Goal: Navigation & Orientation: Find specific page/section

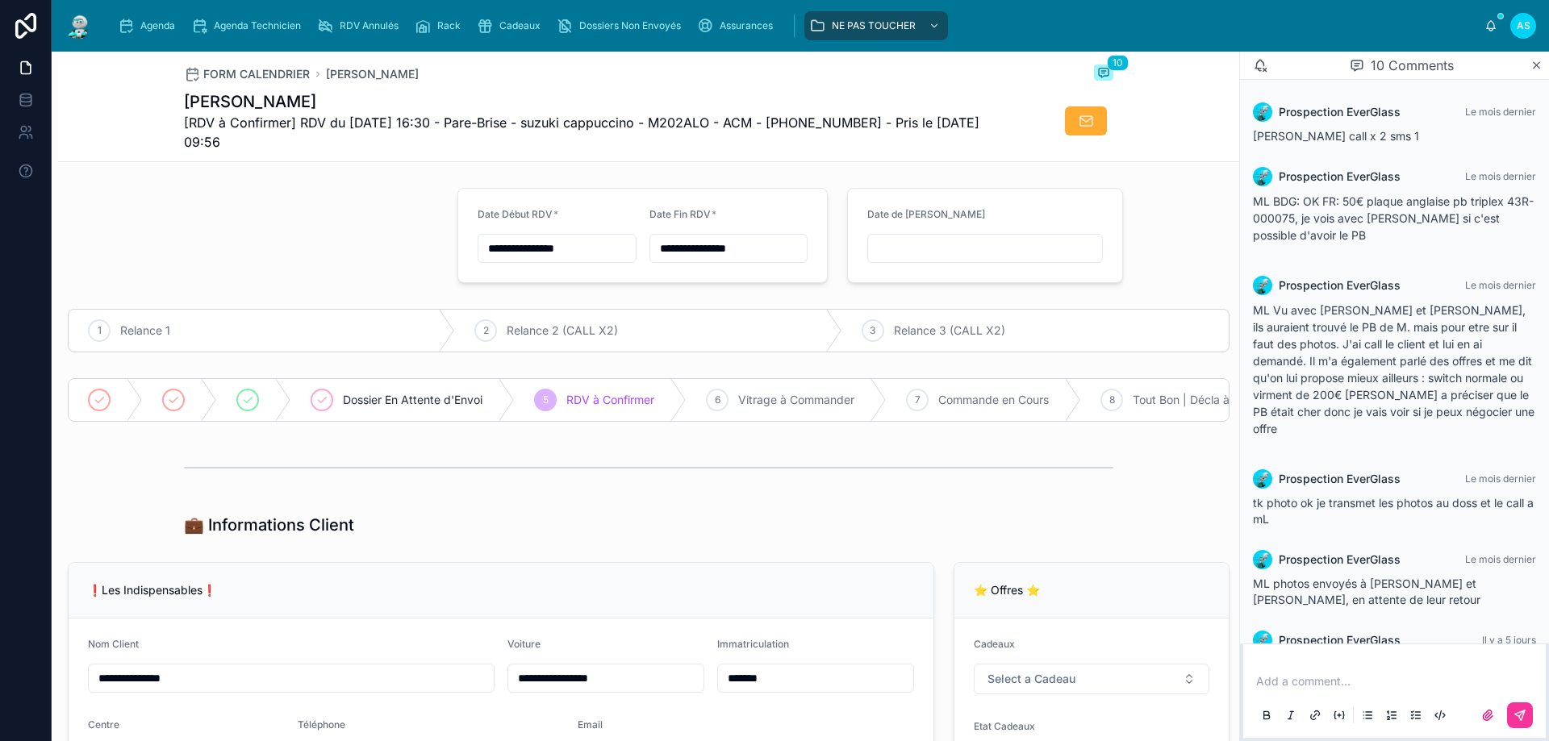
scroll to position [406, 0]
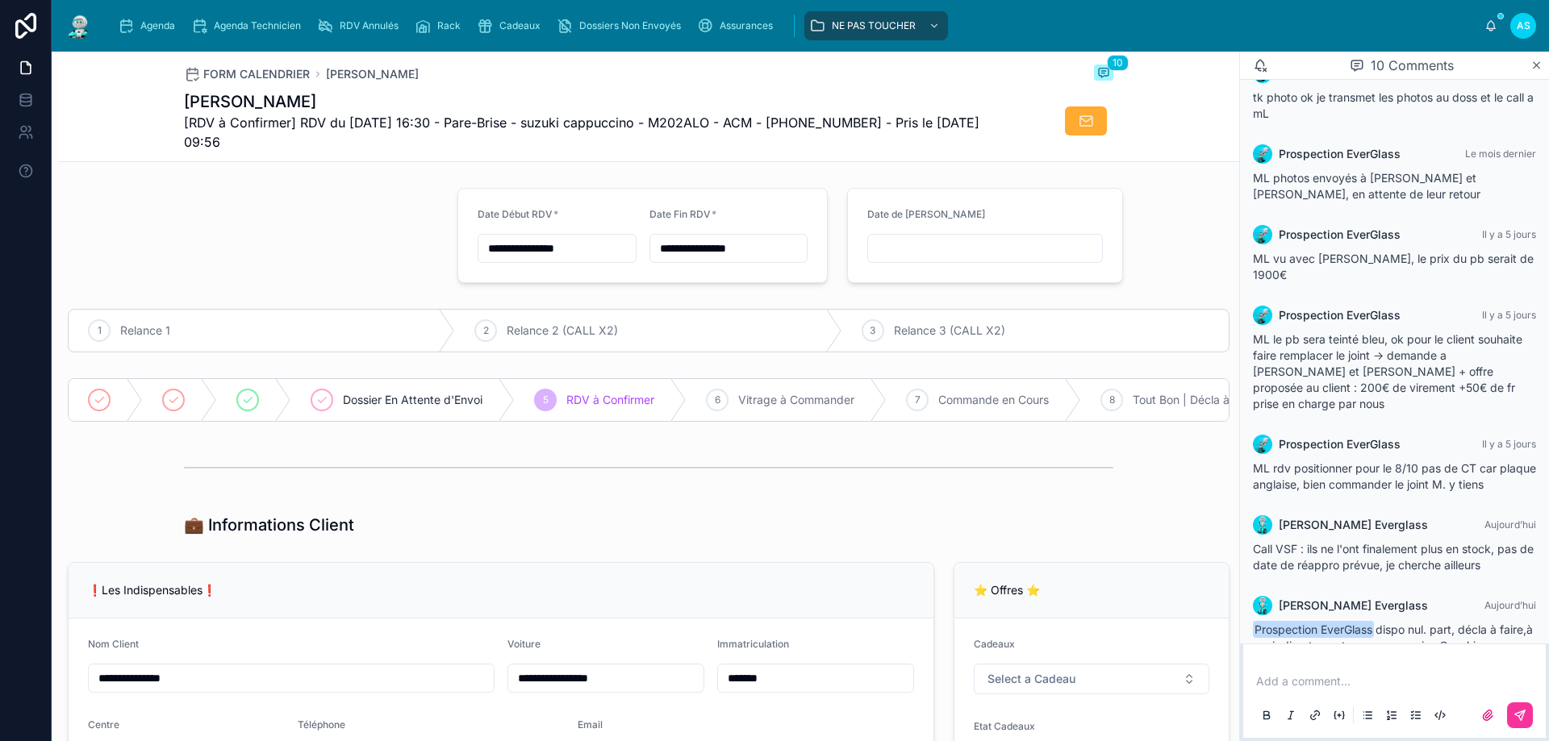
click at [146, 45] on div "Agenda Agenda Technicien RDV Annulés Rack Cadeaux Dossiers Non Envoyés Assuranc…" at bounding box center [800, 26] width 1497 height 52
click at [149, 41] on div "Agenda Agenda Technicien RDV Annulés Rack Cadeaux Dossiers Non Envoyés Assuranc…" at bounding box center [795, 25] width 1378 height 35
click at [152, 33] on div "Agenda" at bounding box center [150, 26] width 64 height 26
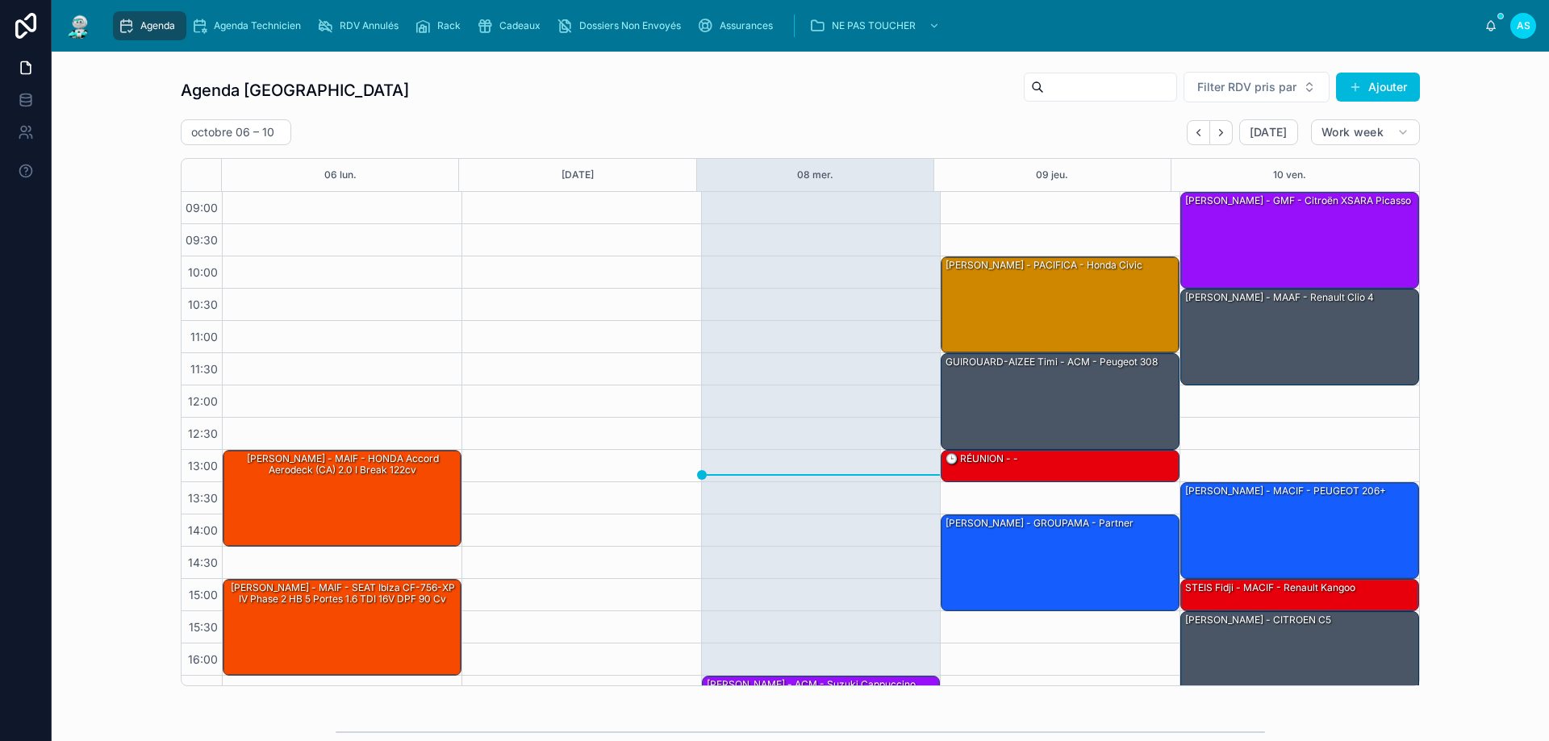
click at [1216, 138] on icon "Next" at bounding box center [1221, 133] width 12 height 12
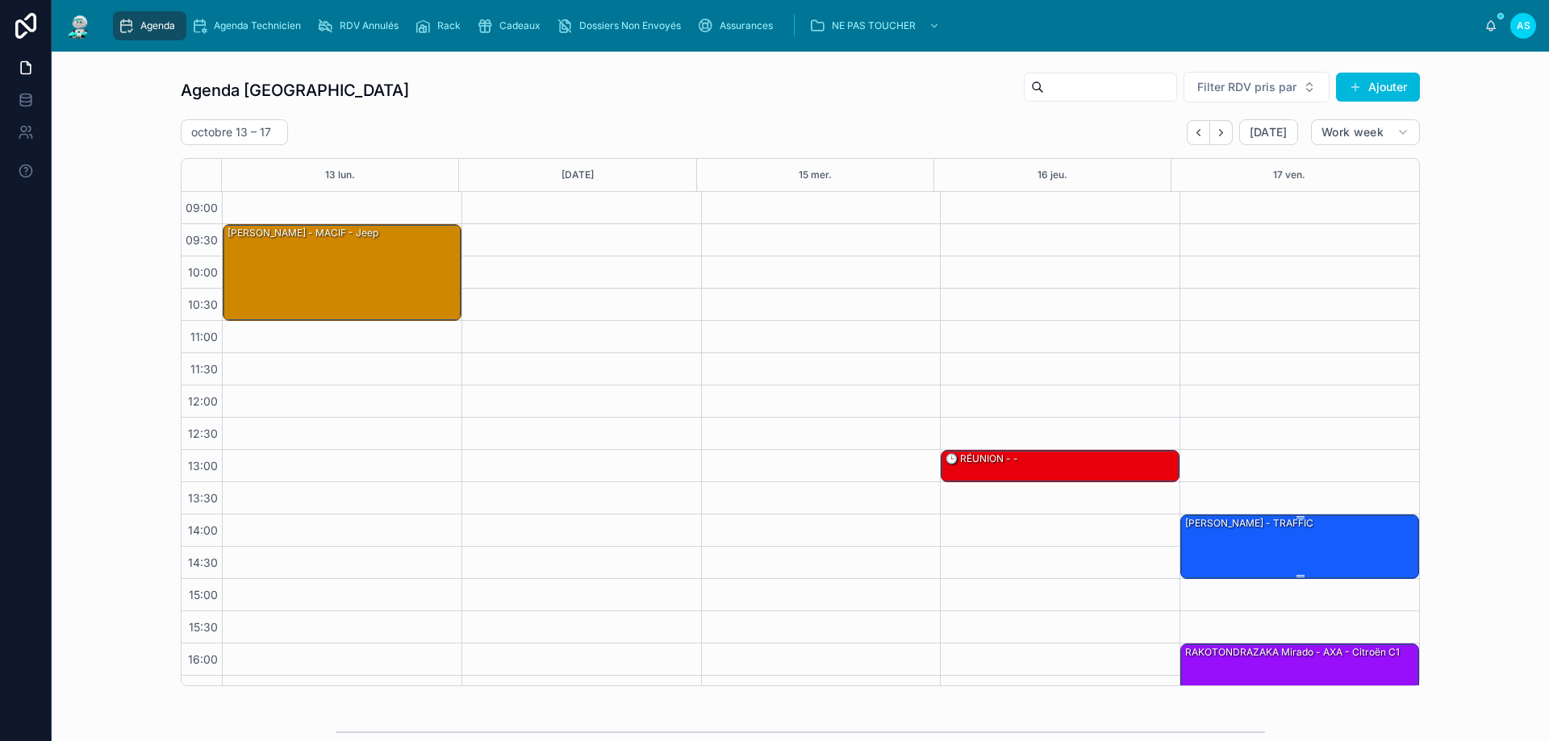
click at [1304, 540] on div "[PERSON_NAME] - TRAFFIC" at bounding box center [1300, 545] width 234 height 61
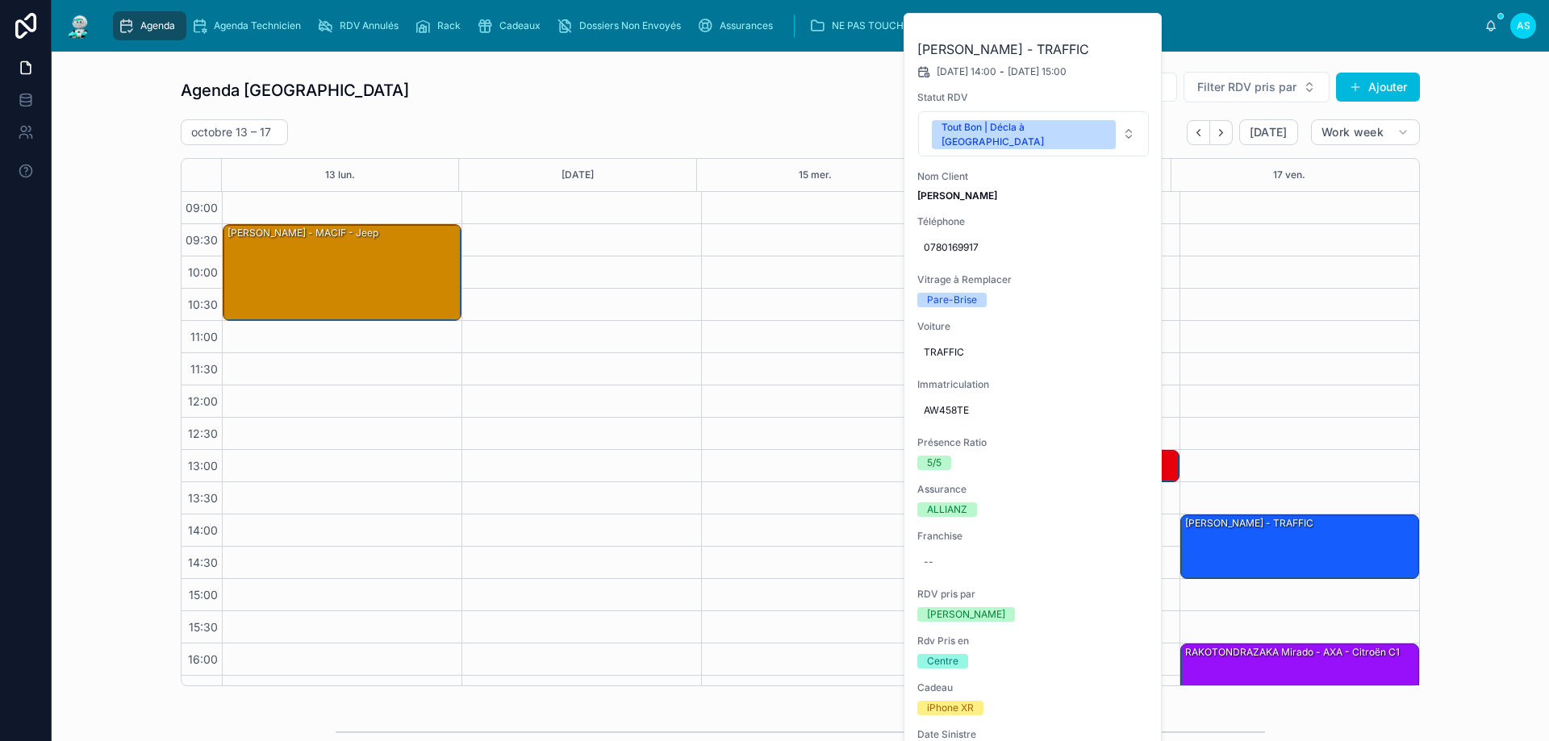
click at [0, 0] on button at bounding box center [0, 0] width 0 height 0
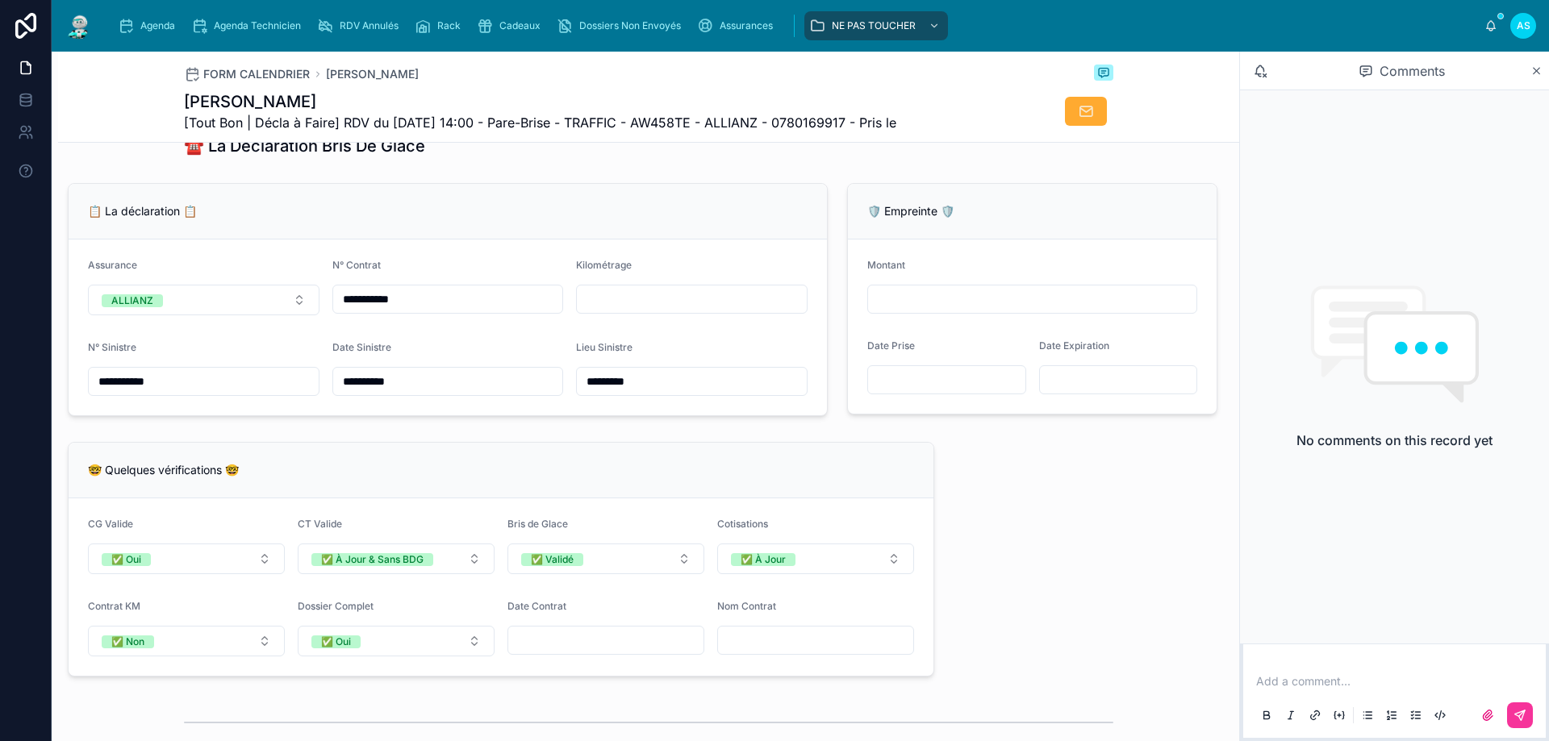
scroll to position [968, 0]
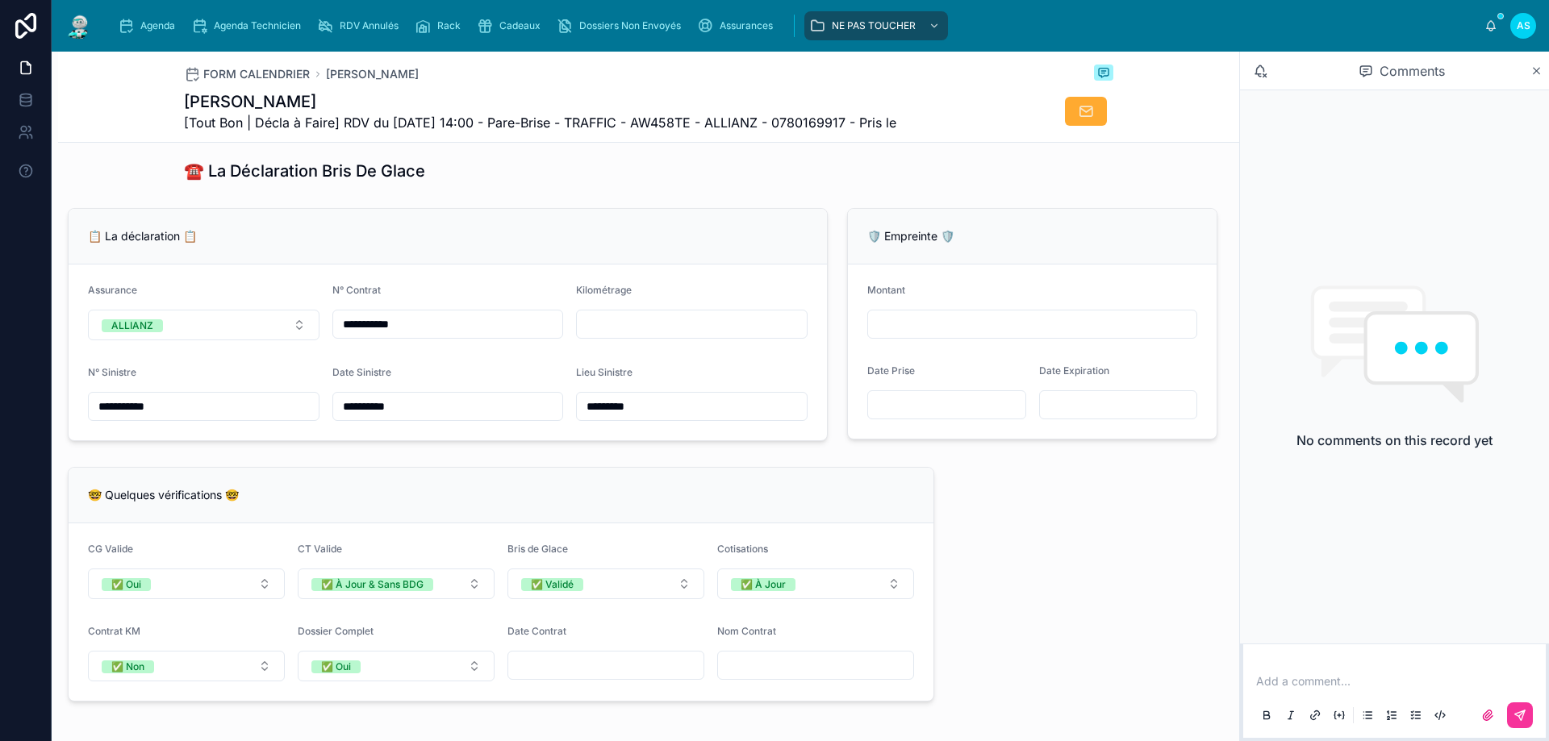
click at [149, 23] on span "Agenda" at bounding box center [157, 25] width 35 height 13
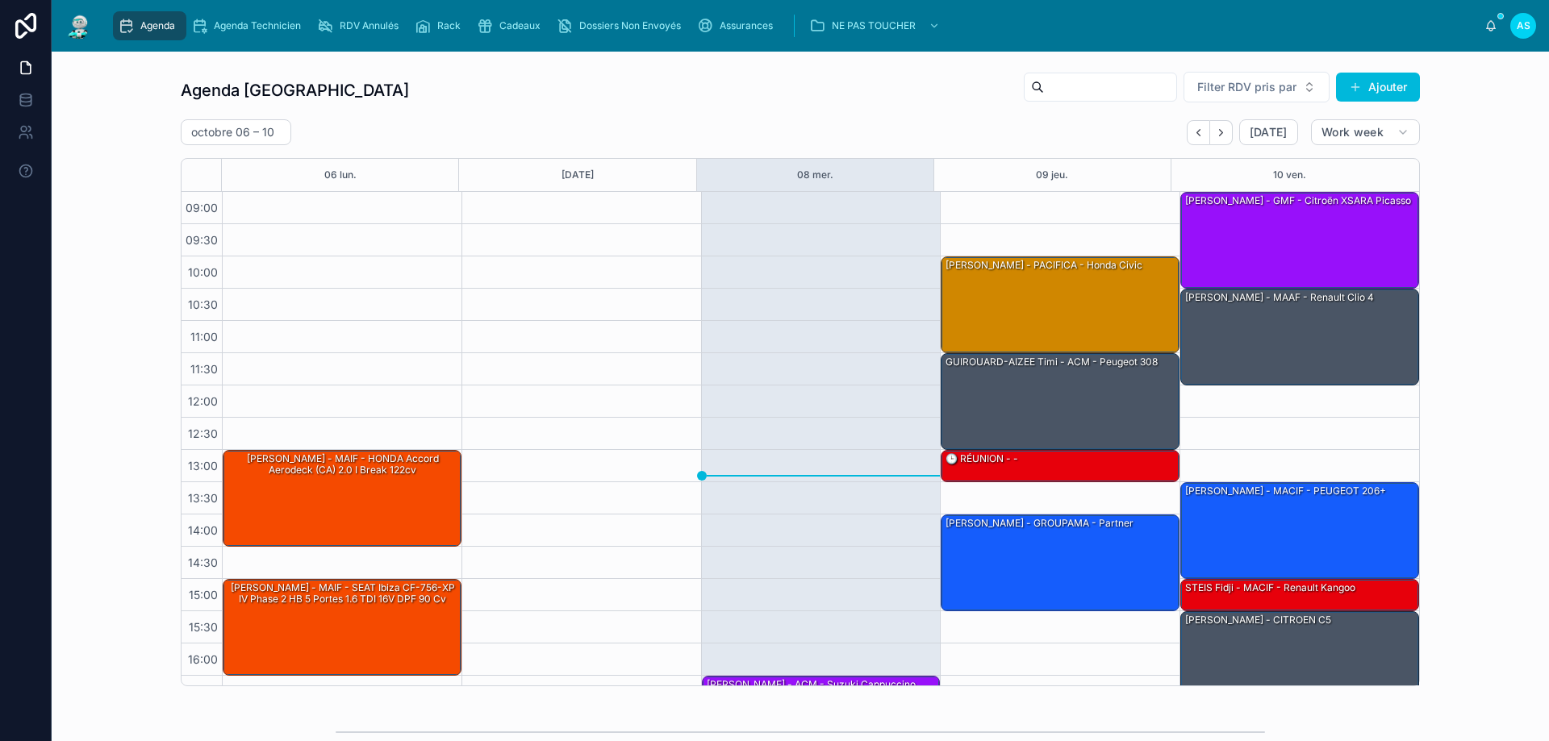
scroll to position [87, 0]
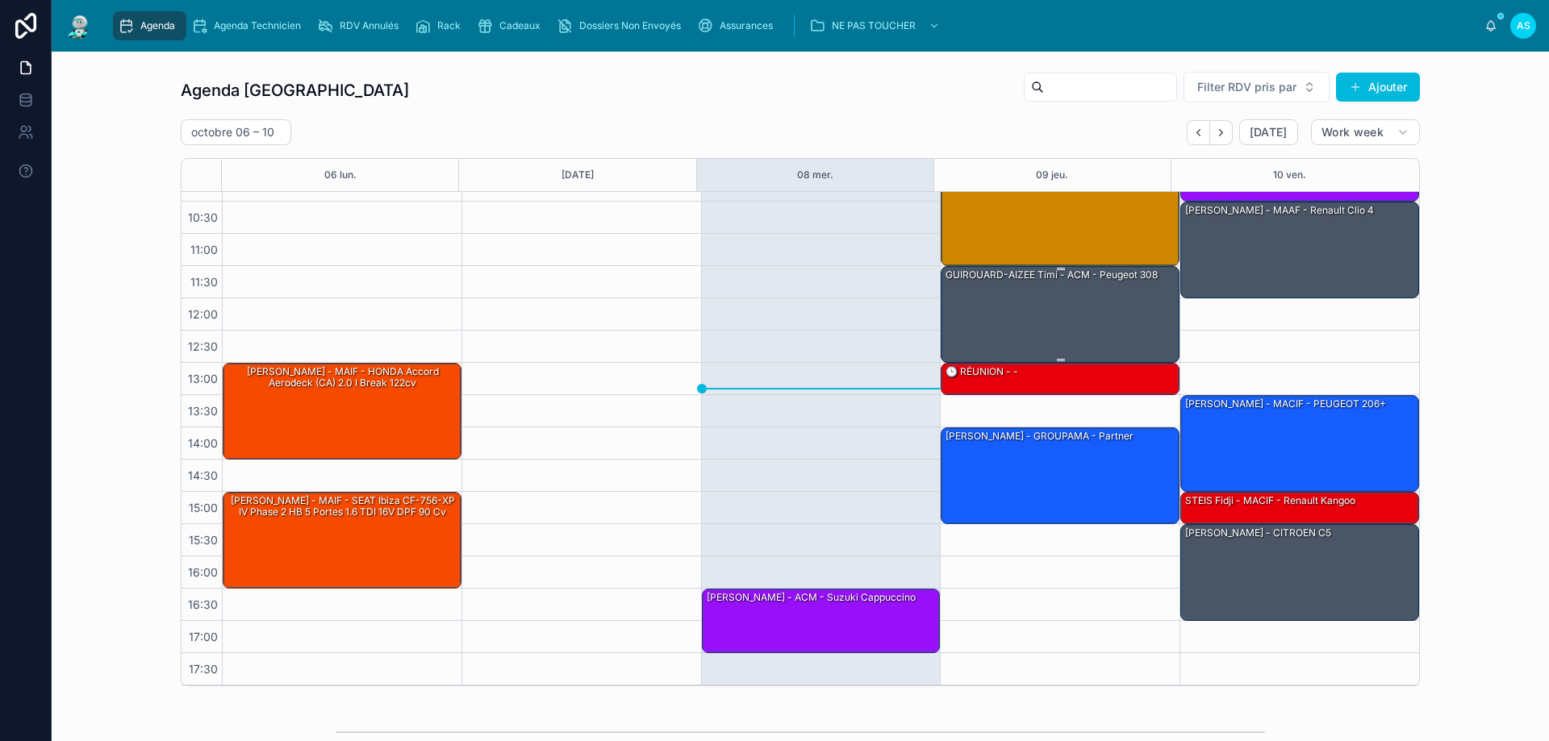
click at [1113, 316] on div "GUIROUARD-AIZEE Timi - ACM - Peugeot 308" at bounding box center [1061, 314] width 234 height 94
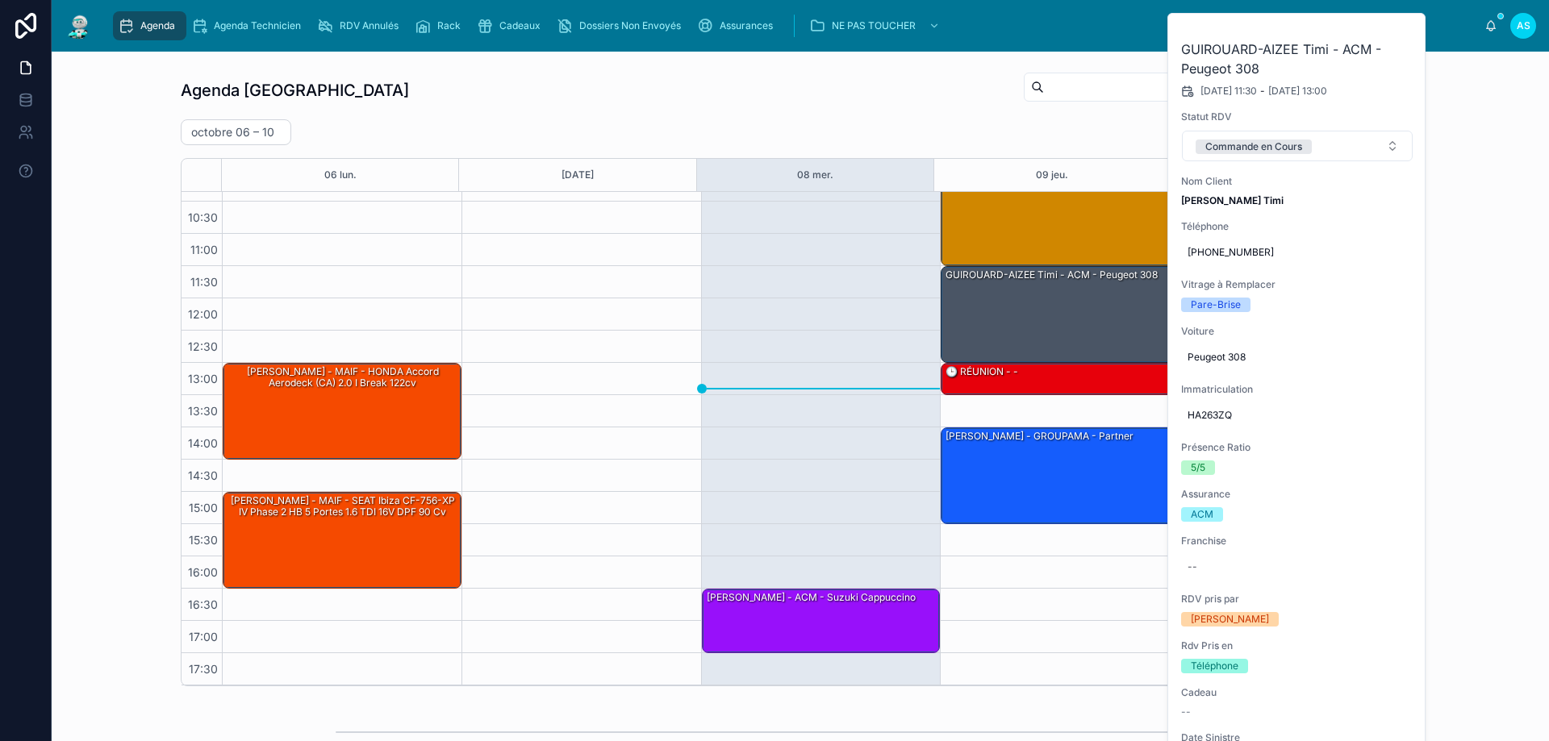
click at [0, 0] on button at bounding box center [0, 0] width 0 height 0
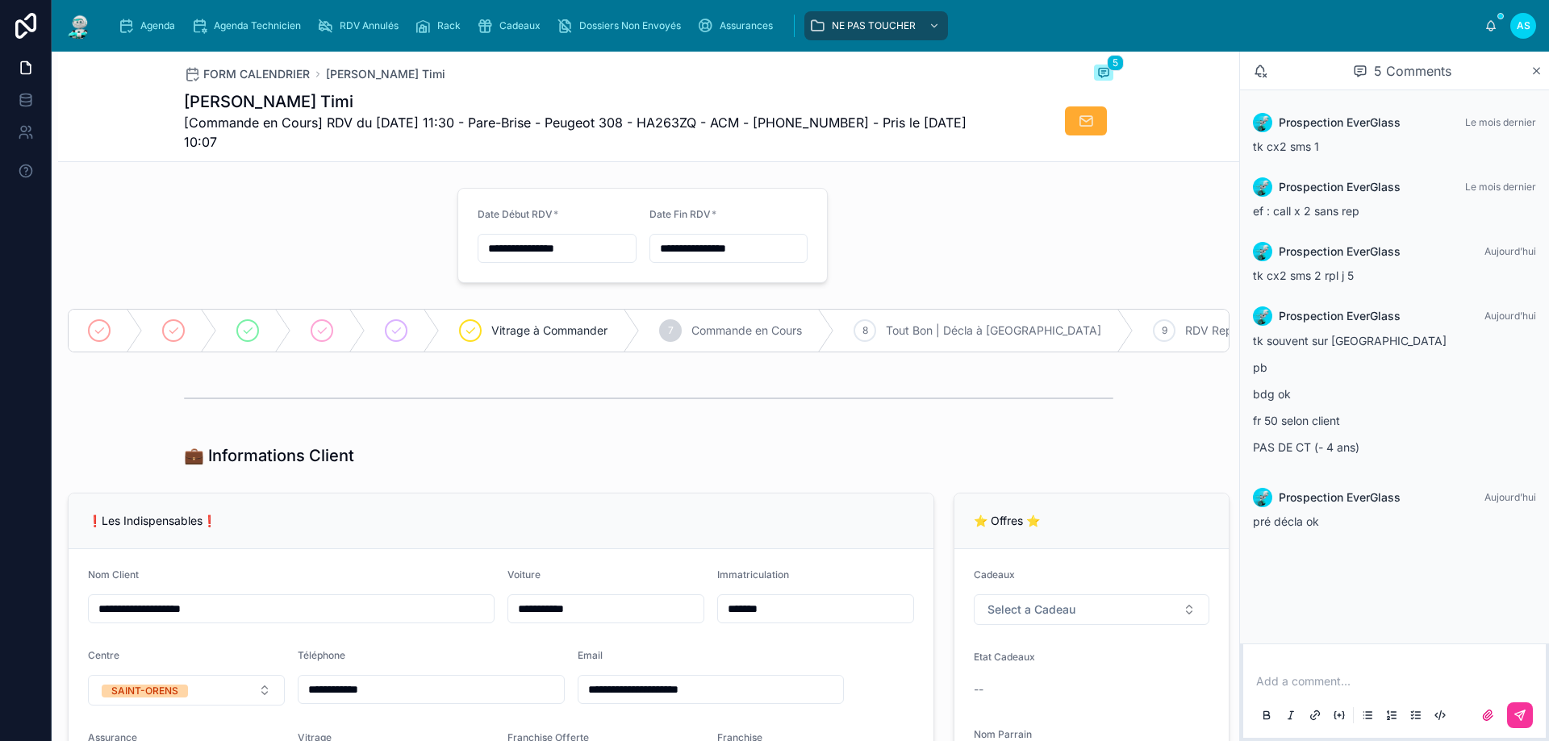
click at [152, 26] on span "Agenda" at bounding box center [157, 25] width 35 height 13
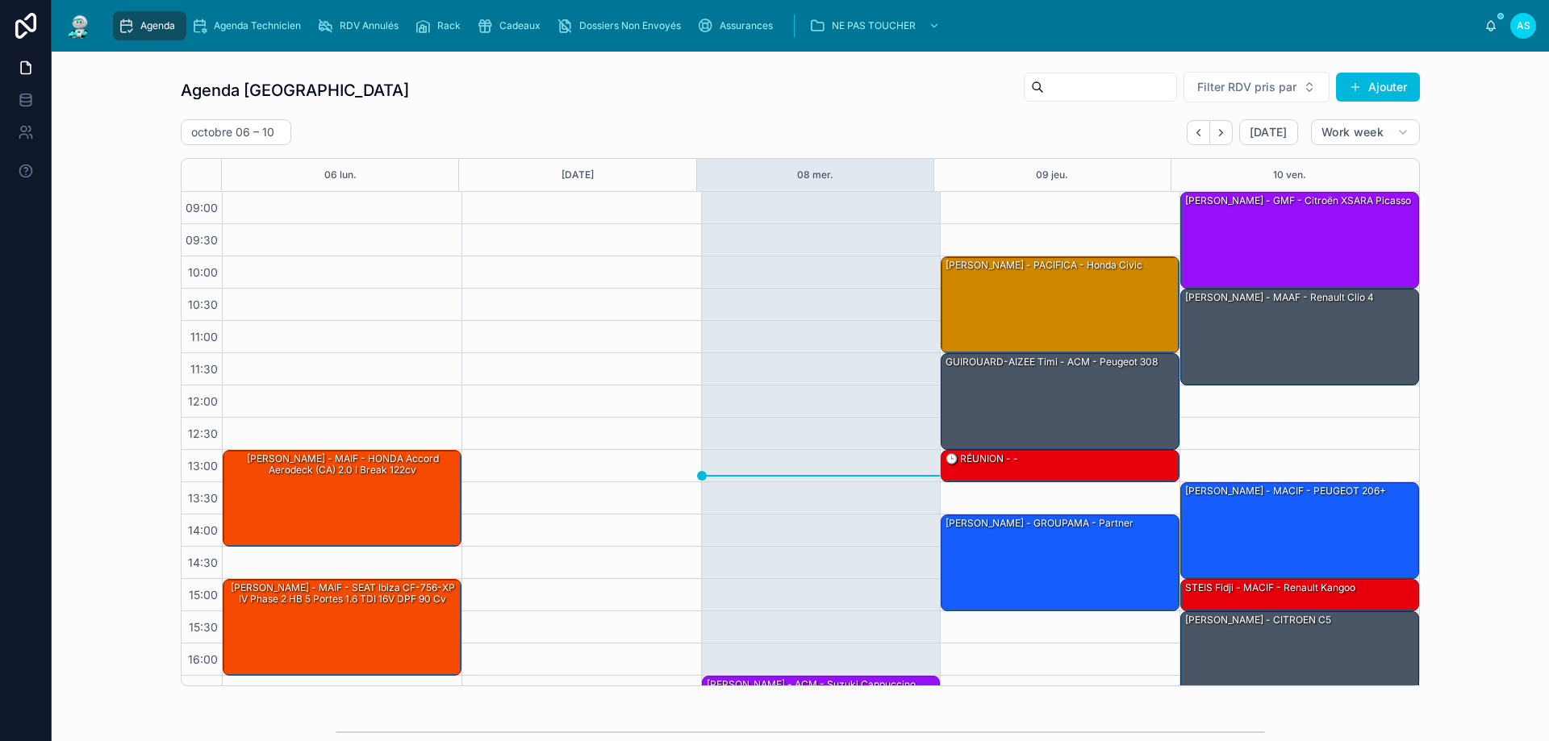
scroll to position [87, 0]
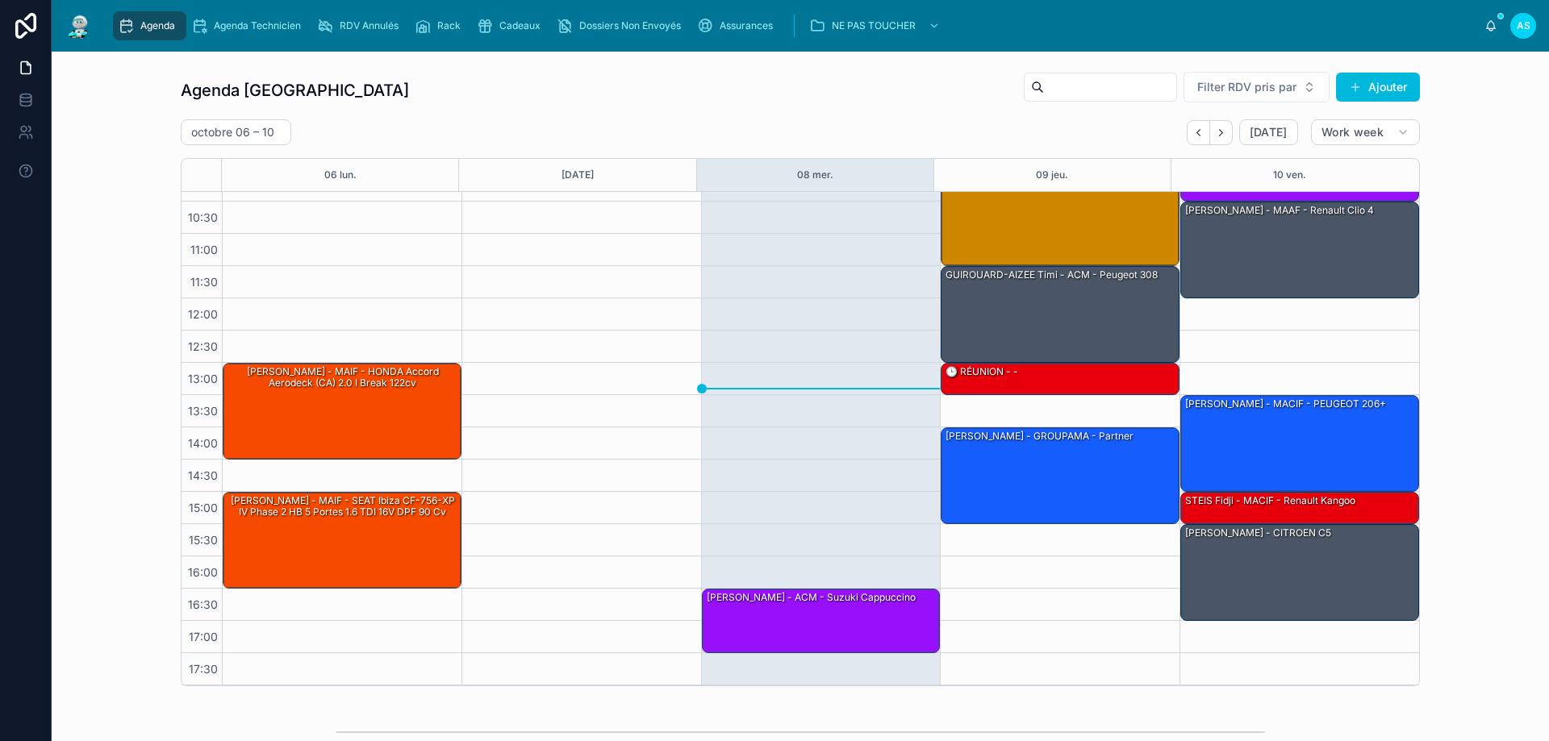
click at [1216, 131] on icon "Next" at bounding box center [1221, 133] width 12 height 12
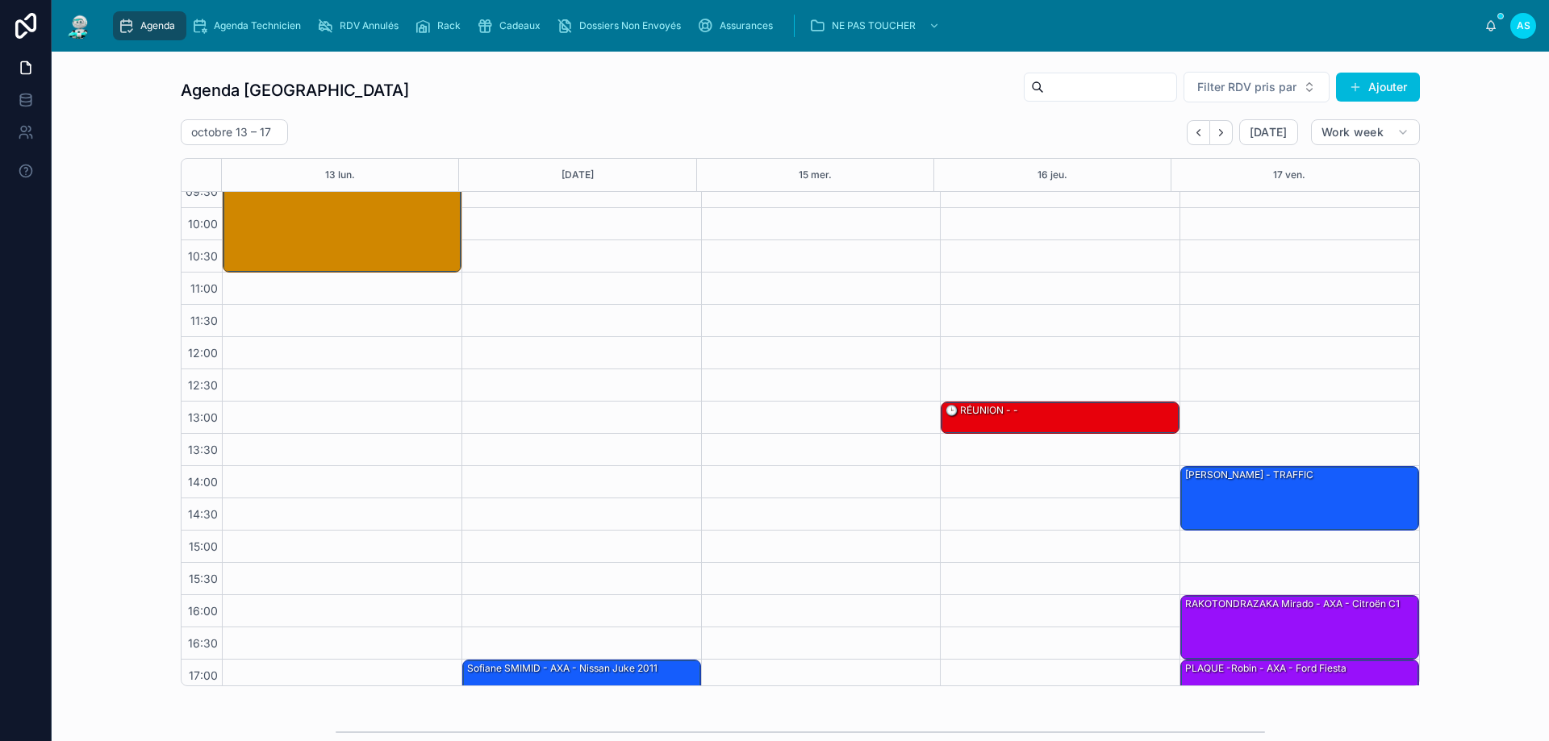
scroll to position [87, 0]
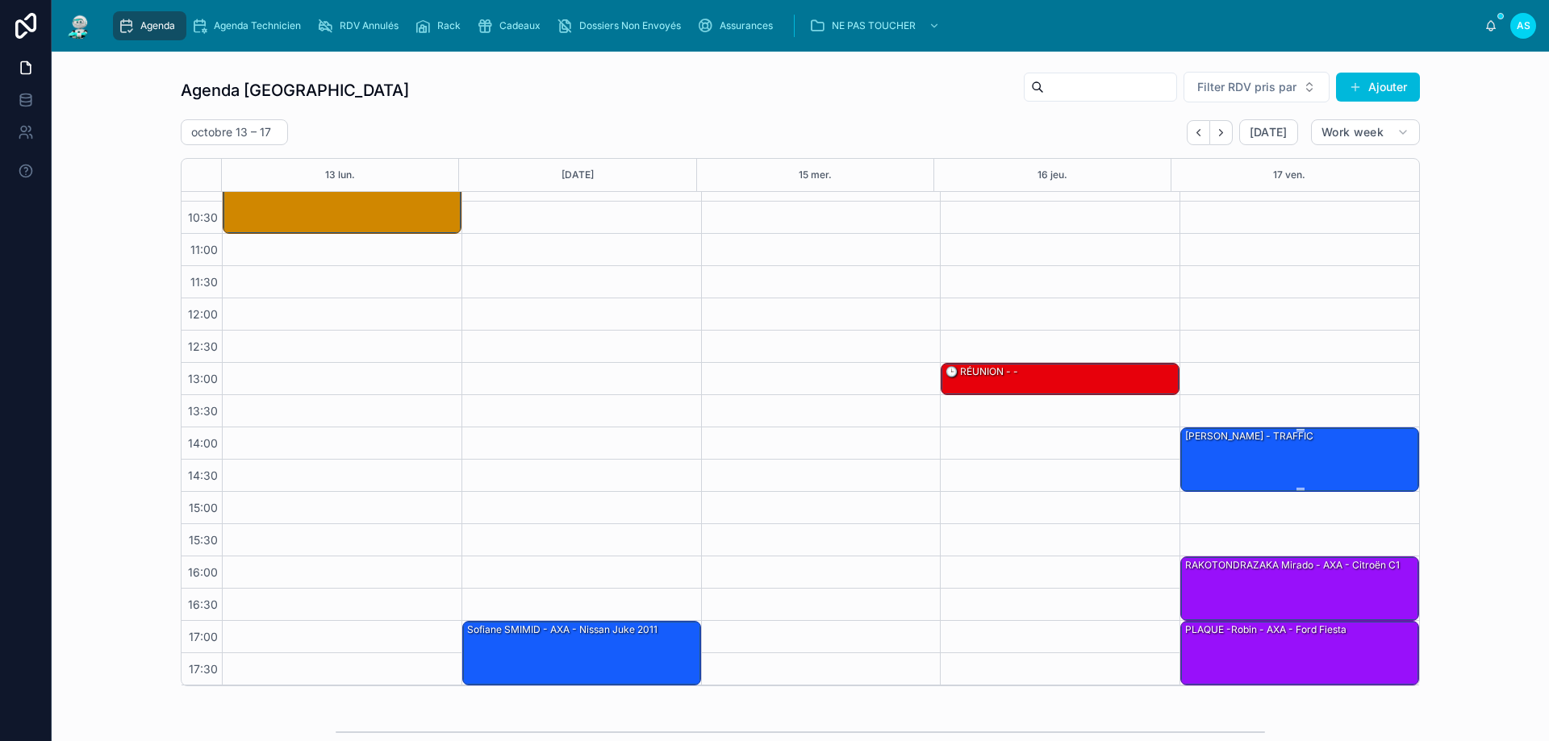
click at [1276, 454] on div "[PERSON_NAME] - TRAFFIC" at bounding box center [1300, 458] width 234 height 61
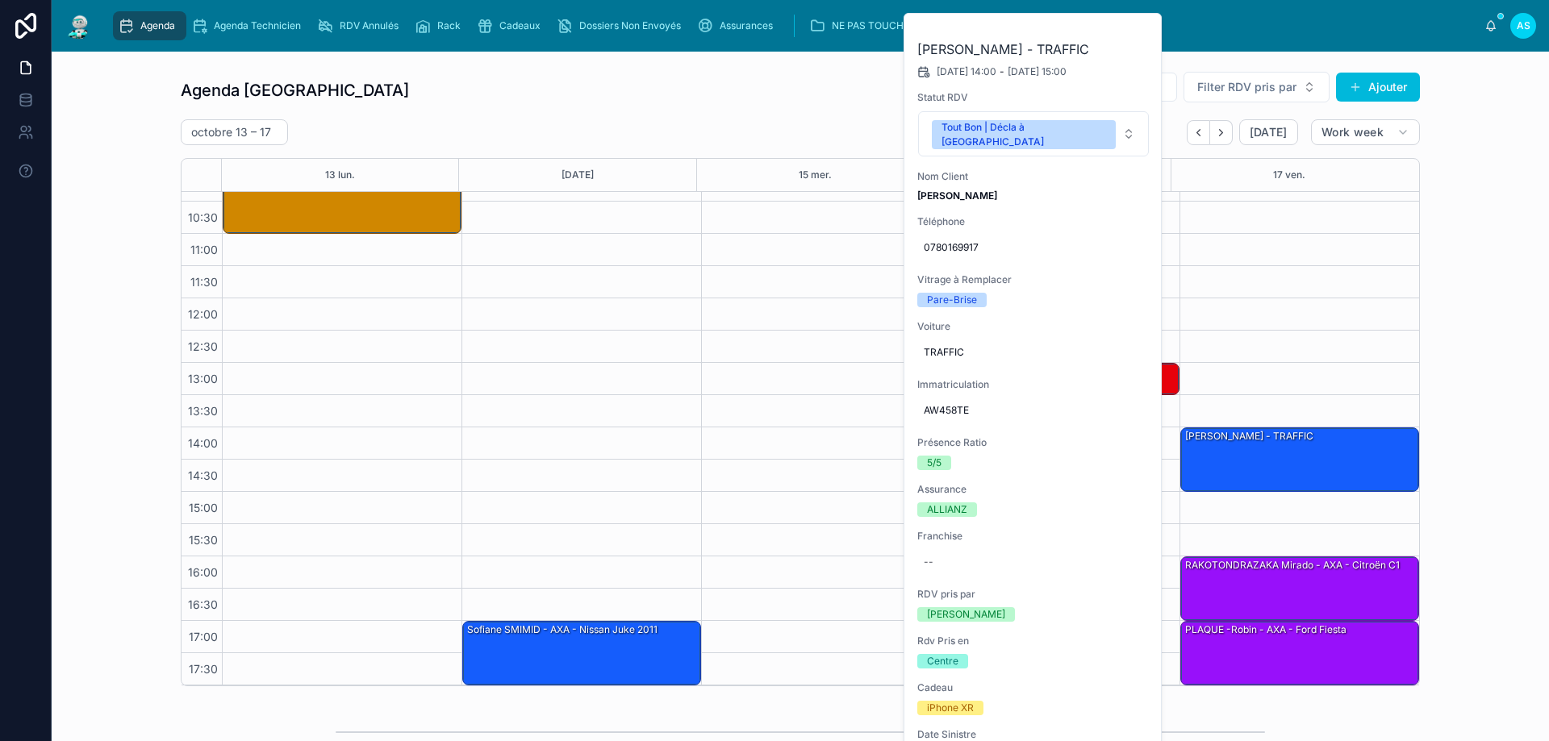
click at [1499, 544] on div "Agenda Saint-Orens Filter RDV pris par Ajouter [DATE] – [DATE] [DATE] Work week…" at bounding box center [800, 379] width 1471 height 628
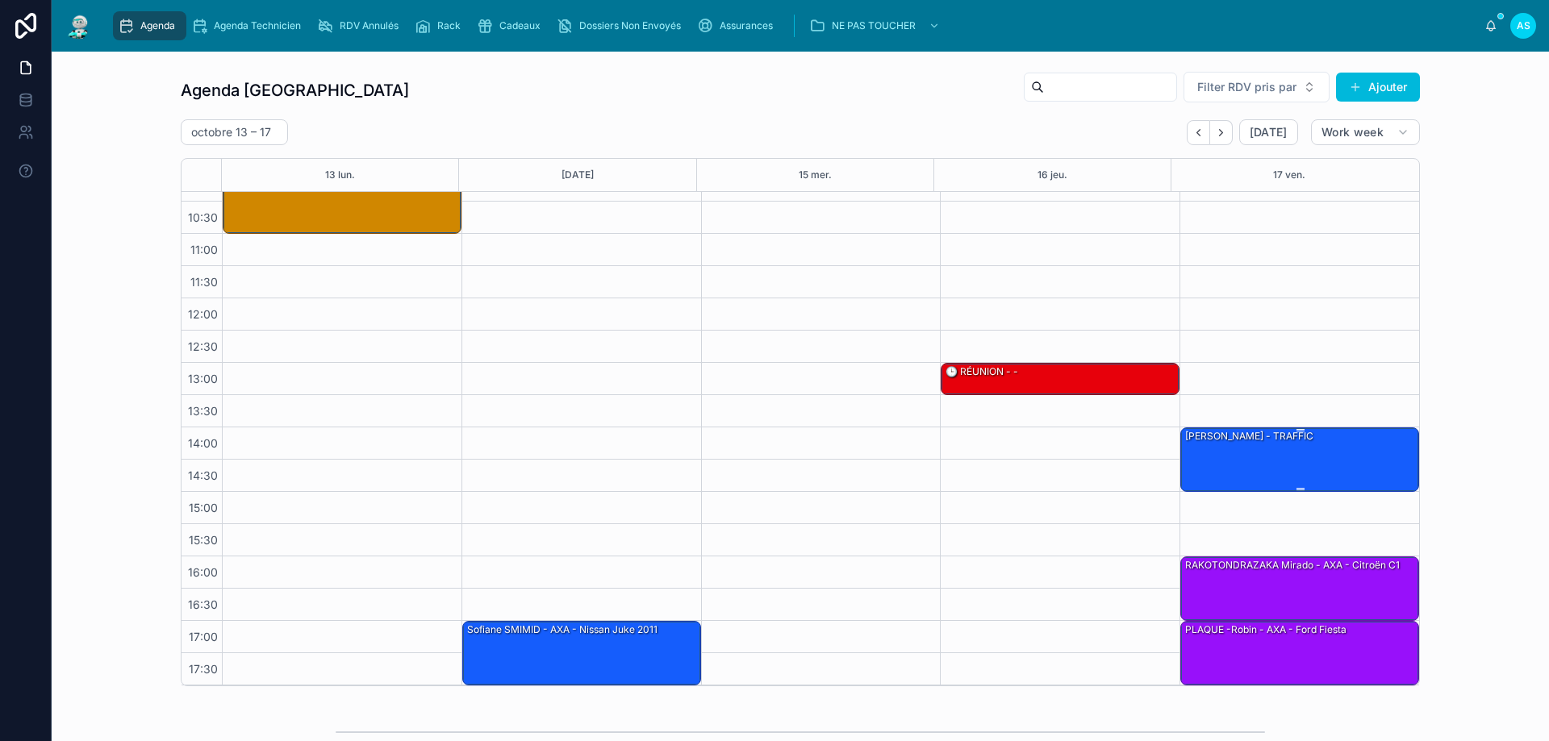
click at [1300, 450] on div "[PERSON_NAME] - TRAFFIC" at bounding box center [1300, 458] width 234 height 61
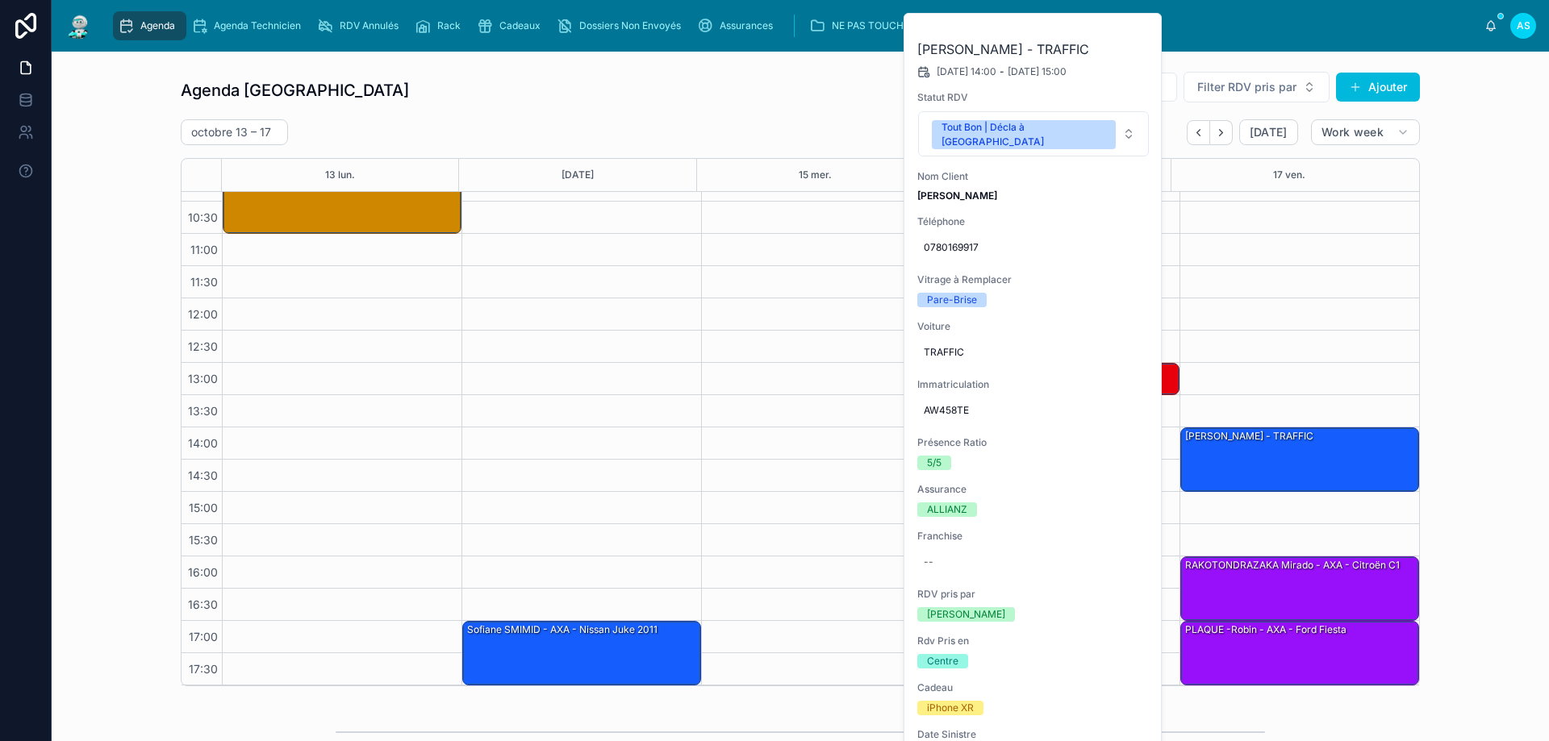
click at [0, 0] on button at bounding box center [0, 0] width 0 height 0
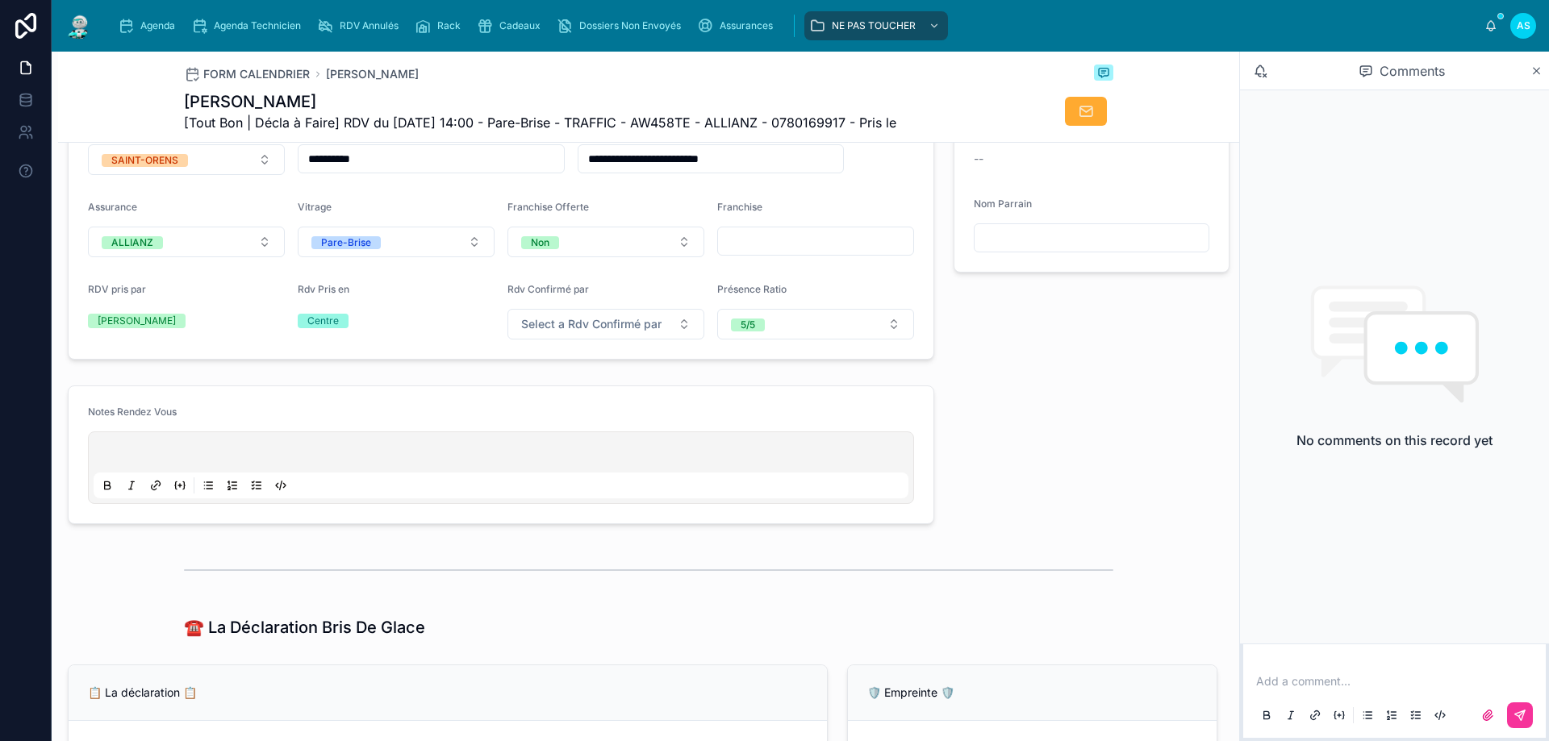
scroll to position [465, 0]
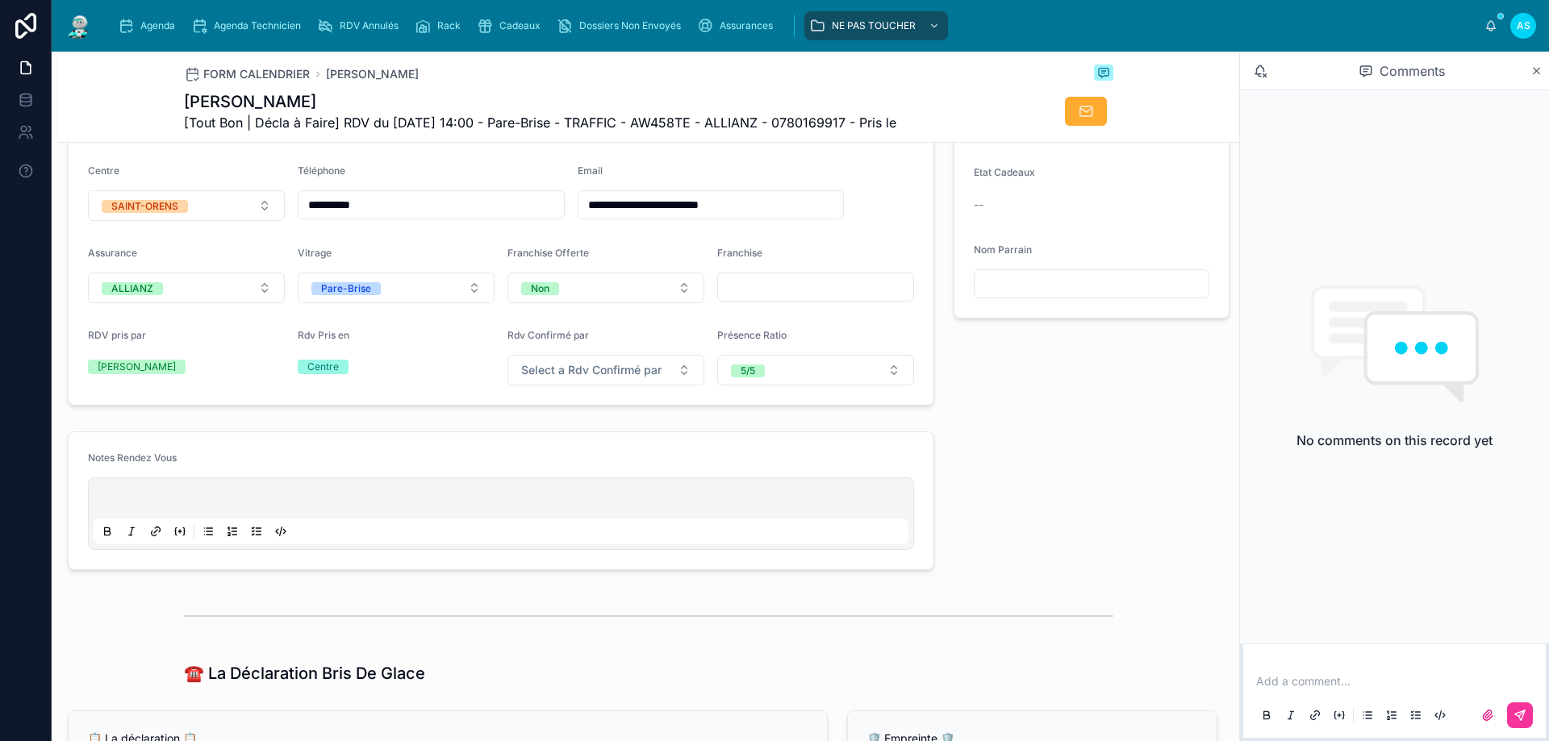
click at [123, 23] on icon "scrollable content" at bounding box center [126, 26] width 16 height 16
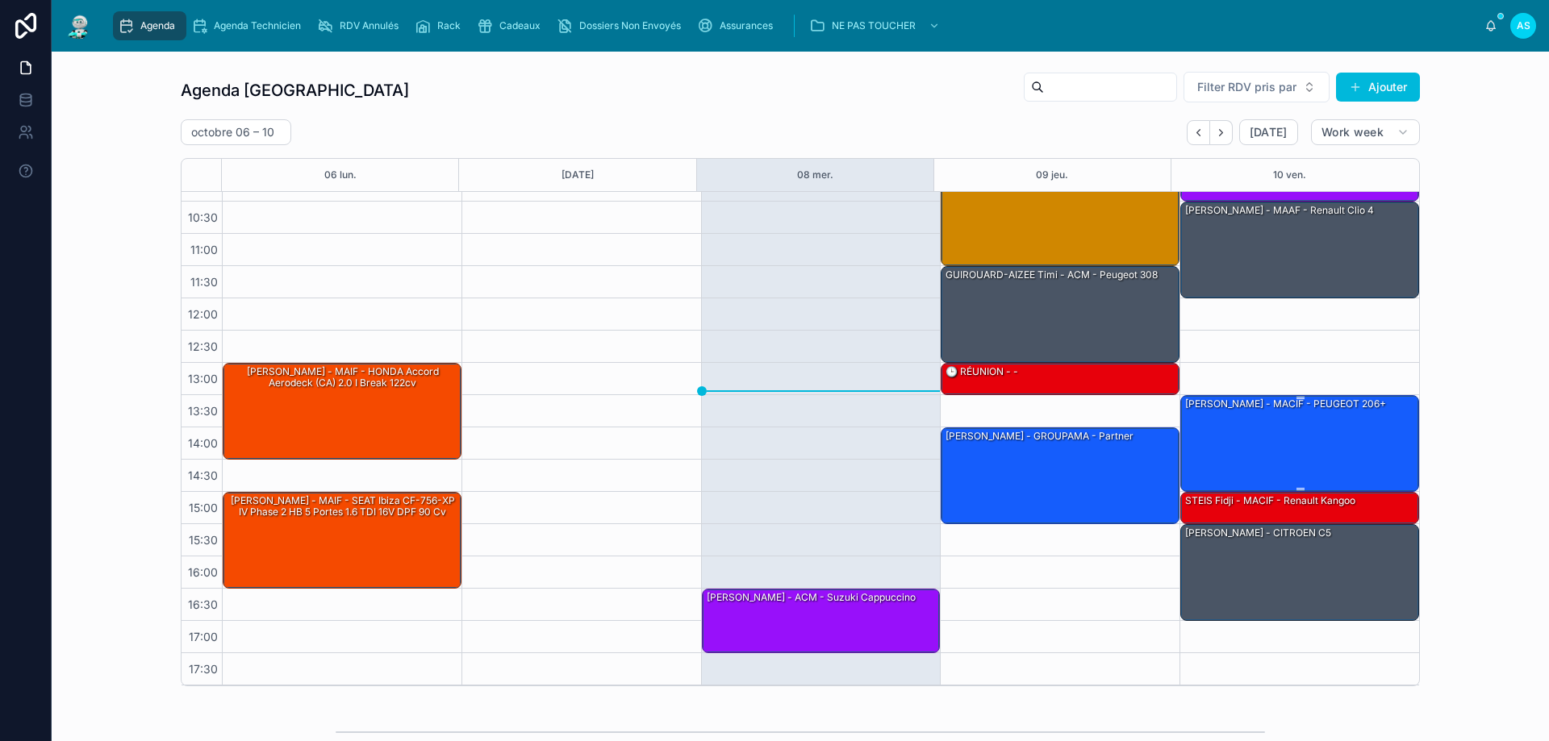
click at [1246, 468] on div "[PERSON_NAME] - MACIF - PEUGEOT 206+" at bounding box center [1300, 443] width 234 height 94
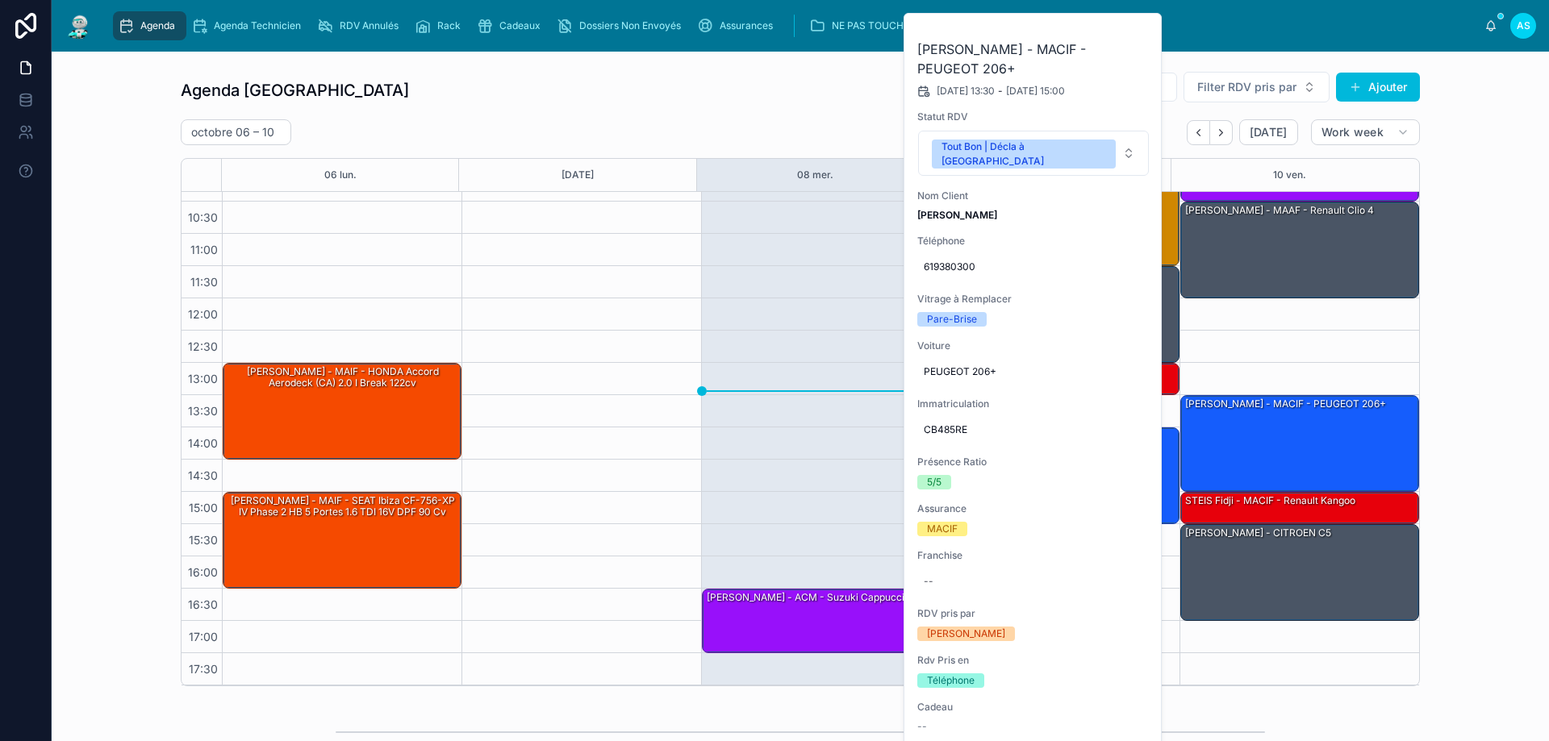
click at [0, 0] on icon at bounding box center [0, 0] width 0 height 0
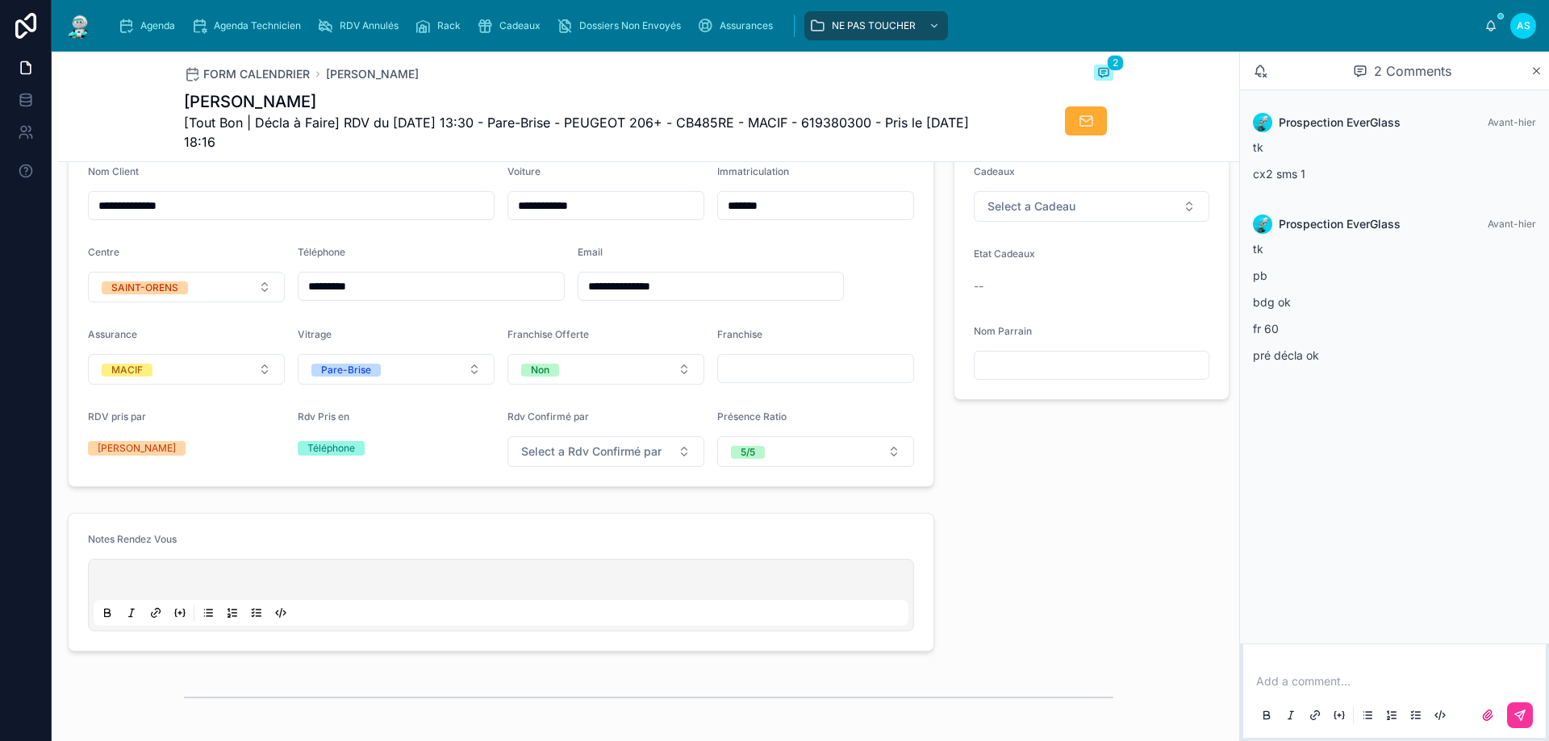
scroll to position [726, 0]
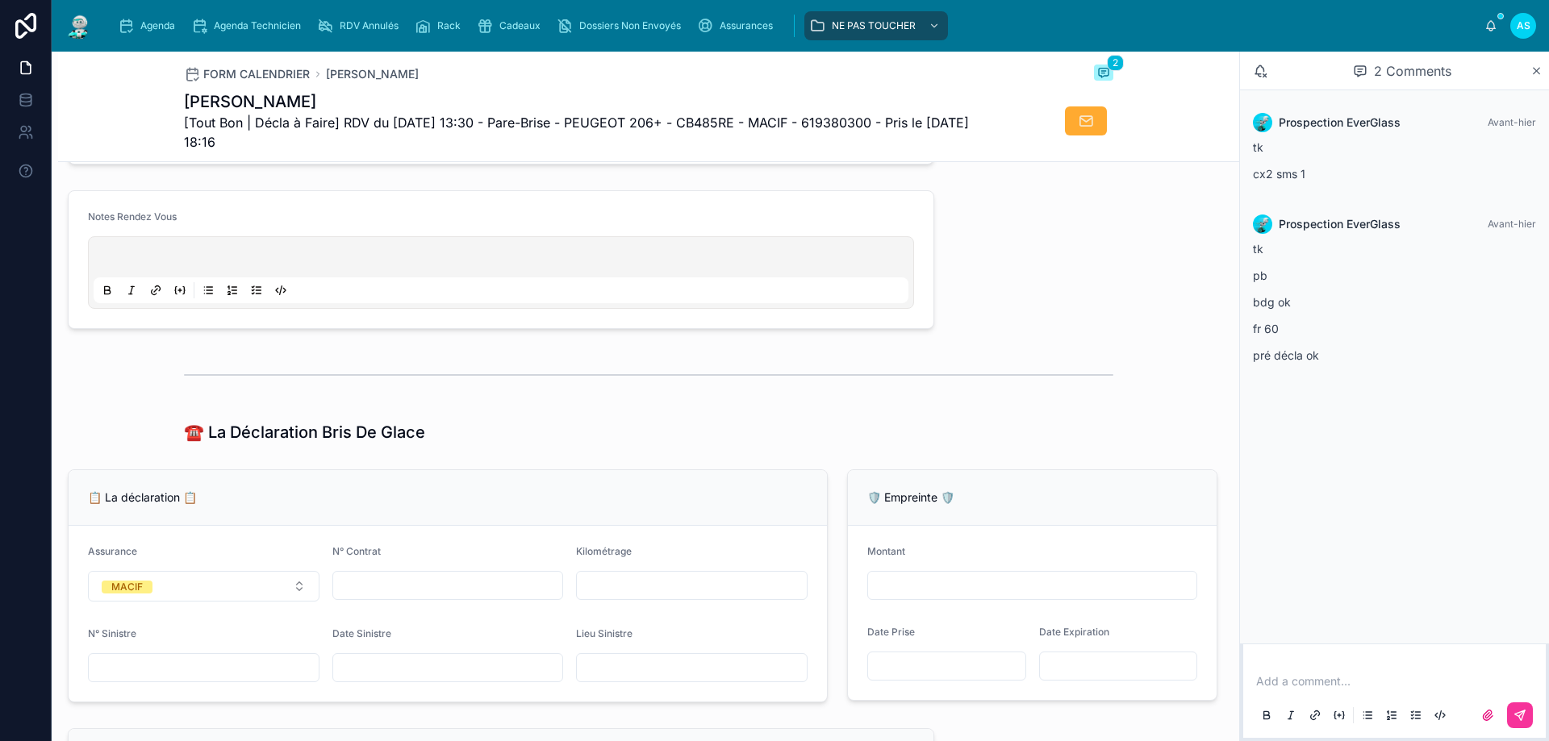
click at [123, 23] on icon "scrollable content" at bounding box center [126, 26] width 16 height 16
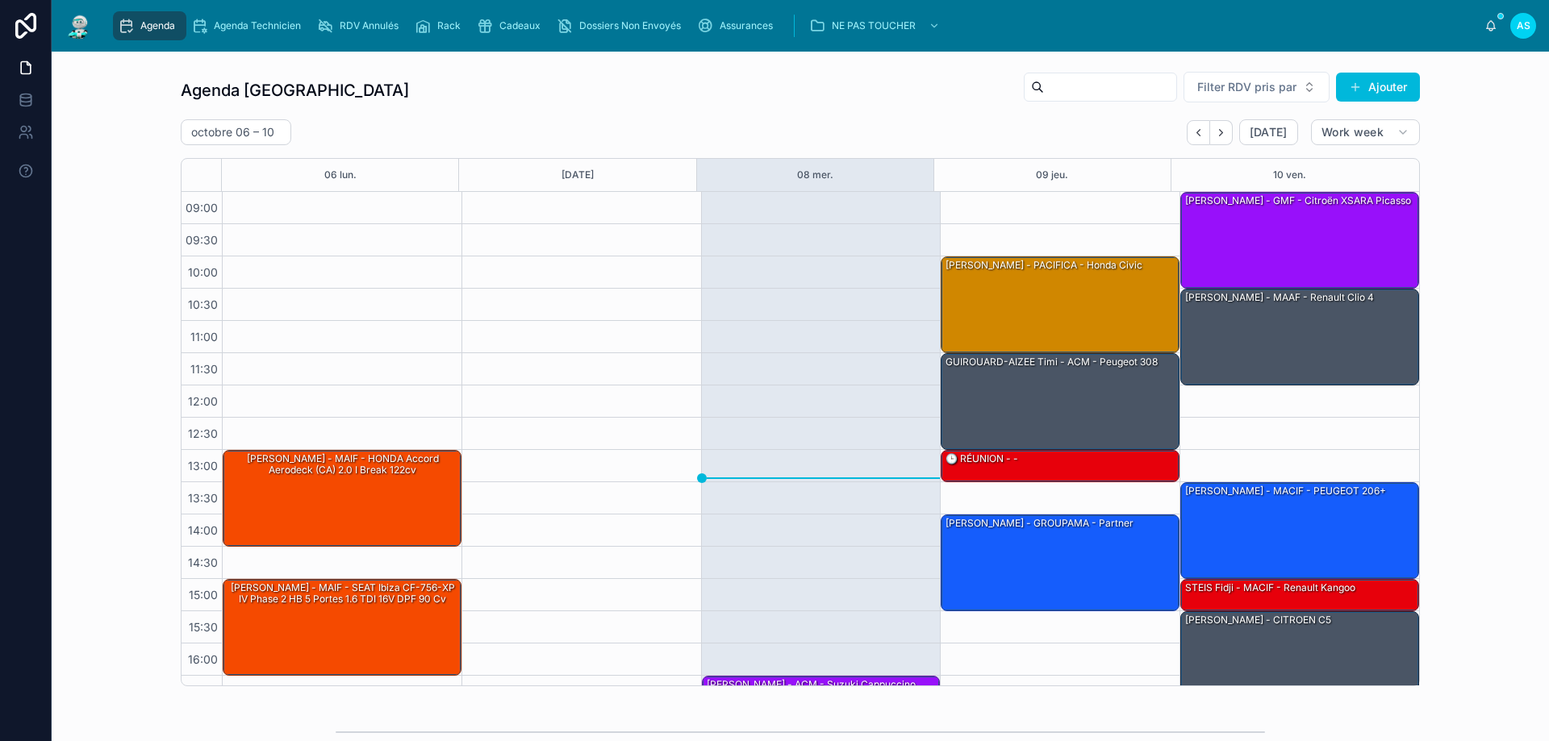
scroll to position [87, 0]
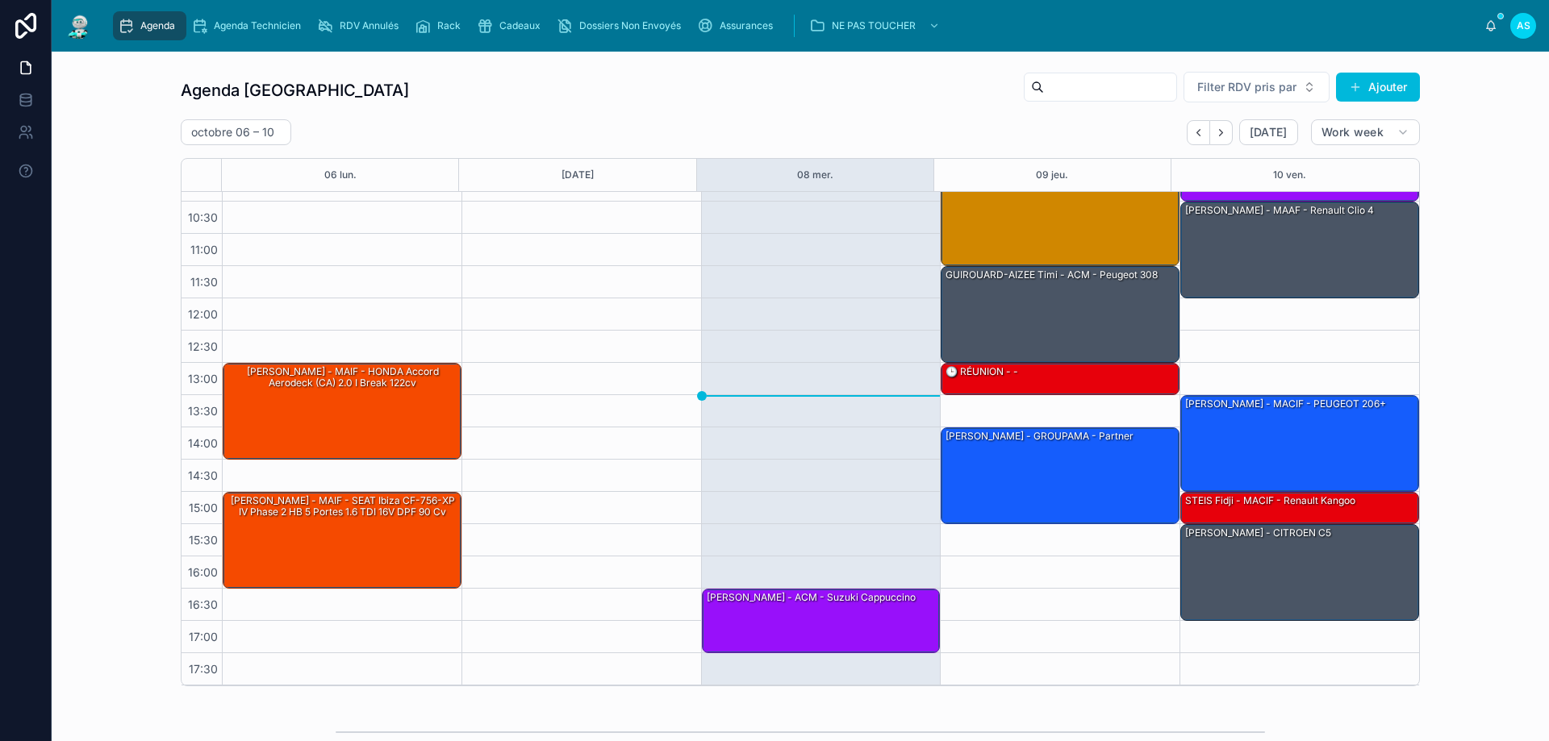
click at [1220, 127] on icon "Next" at bounding box center [1221, 133] width 12 height 12
